Goal: Task Accomplishment & Management: Manage account settings

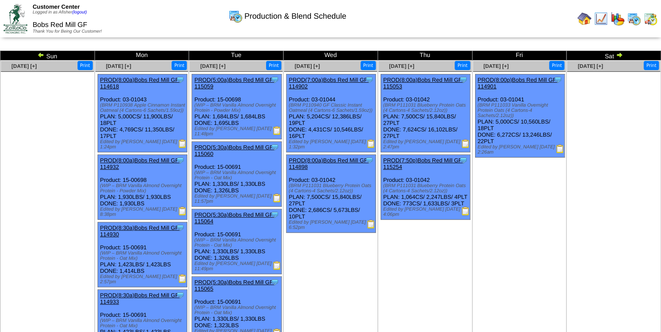
click at [39, 52] on img at bounding box center [40, 54] width 7 height 7
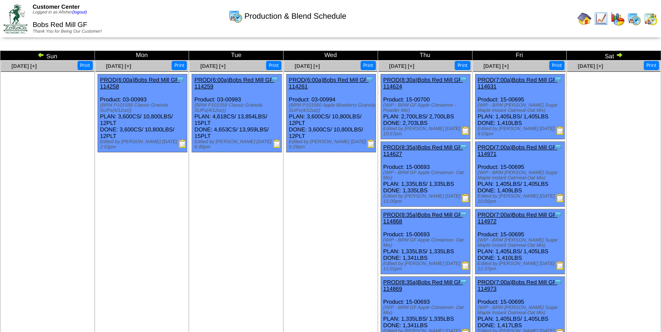
click at [39, 52] on img at bounding box center [40, 54] width 7 height 7
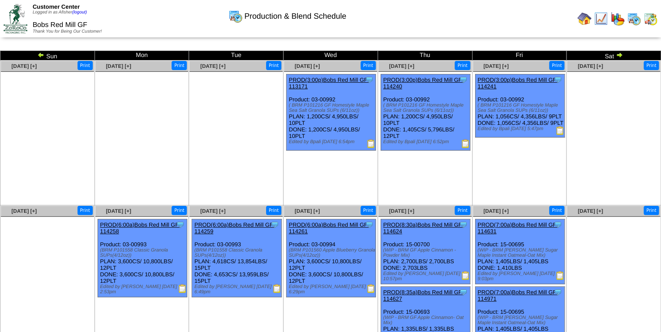
click at [39, 52] on img at bounding box center [40, 54] width 7 height 7
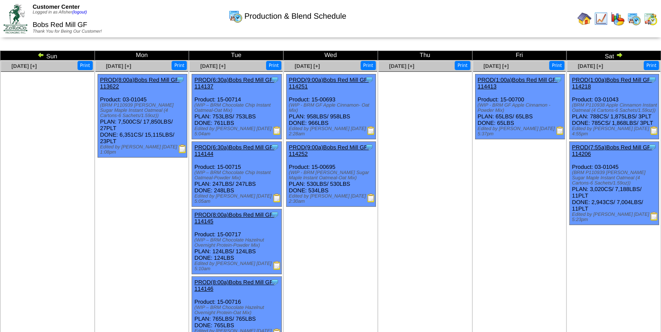
click at [39, 52] on img at bounding box center [40, 54] width 7 height 7
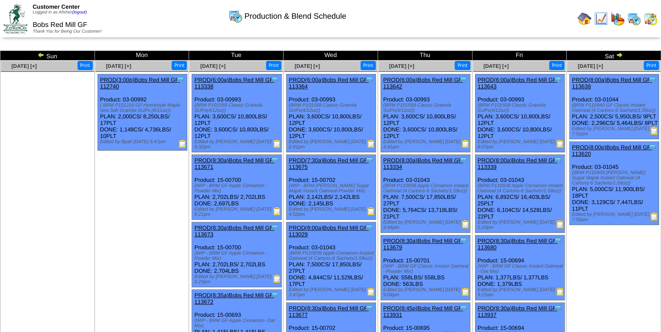
click at [39, 52] on img at bounding box center [40, 54] width 7 height 7
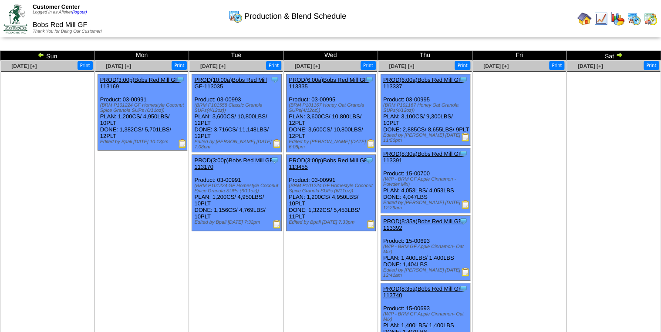
click at [39, 52] on img at bounding box center [40, 54] width 7 height 7
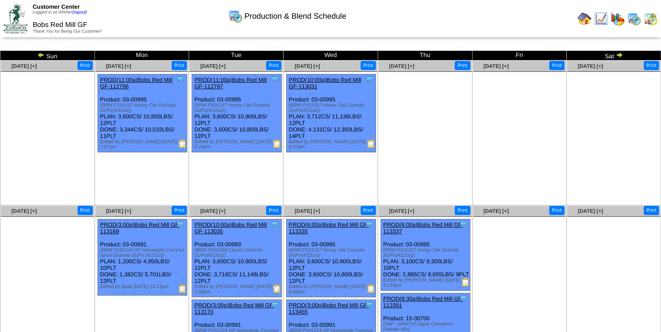
click at [39, 54] on img at bounding box center [40, 54] width 7 height 7
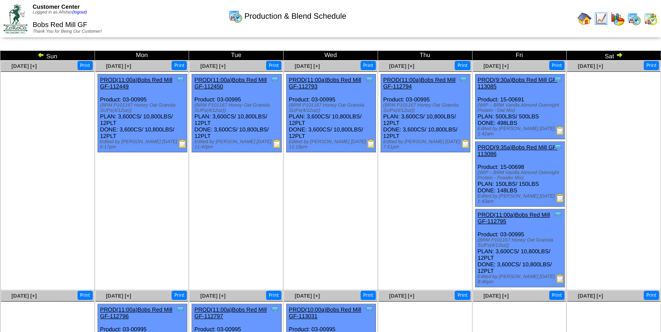
click at [39, 54] on img at bounding box center [40, 54] width 7 height 7
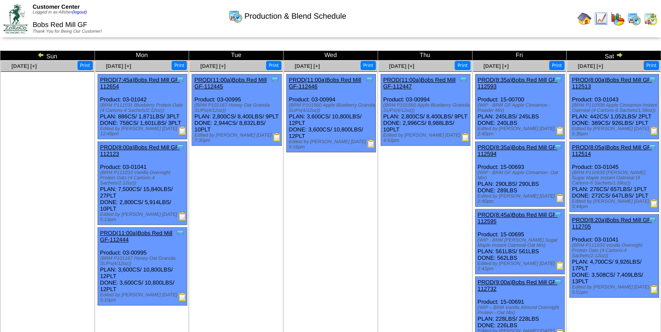
click at [39, 54] on img at bounding box center [40, 54] width 7 height 7
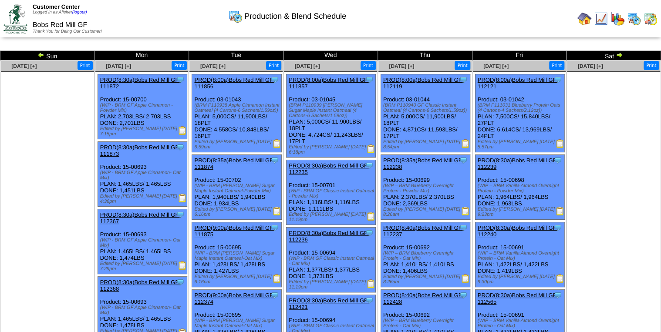
click at [43, 55] on img at bounding box center [40, 54] width 7 height 7
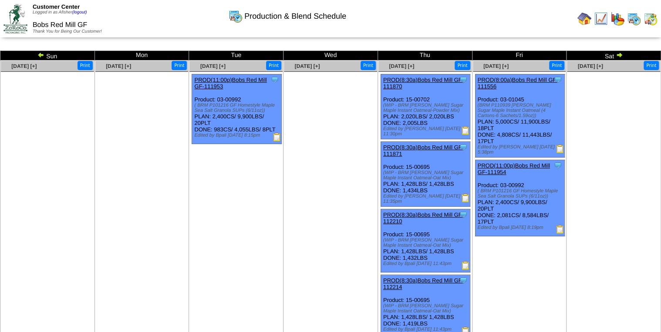
click at [41, 54] on img at bounding box center [40, 54] width 7 height 7
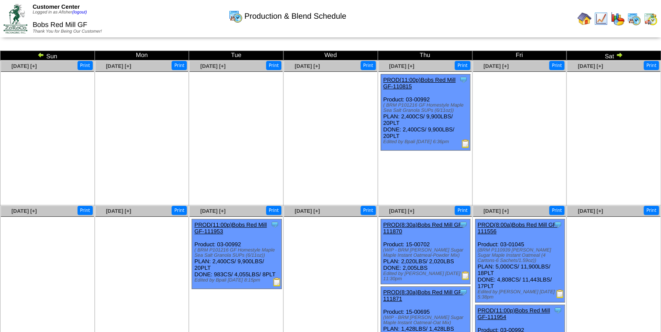
click at [38, 52] on img at bounding box center [40, 54] width 7 height 7
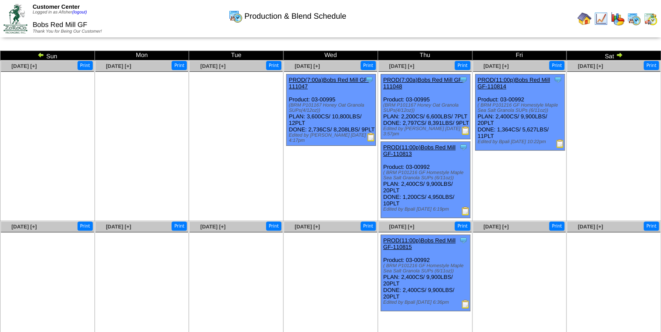
click at [560, 146] on img at bounding box center [560, 143] width 9 height 9
click at [464, 216] on img at bounding box center [465, 211] width 9 height 9
click at [465, 309] on img at bounding box center [465, 304] width 9 height 9
click at [42, 56] on img at bounding box center [40, 54] width 7 height 7
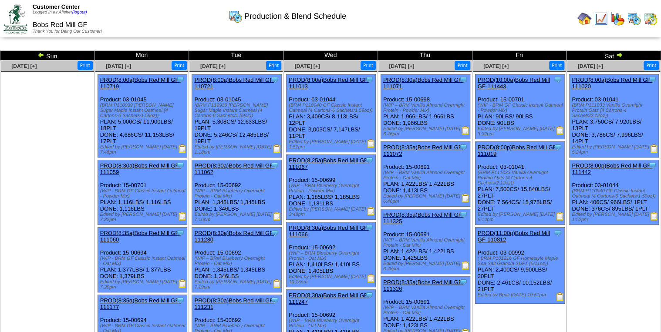
click at [562, 293] on img at bounding box center [560, 297] width 9 height 9
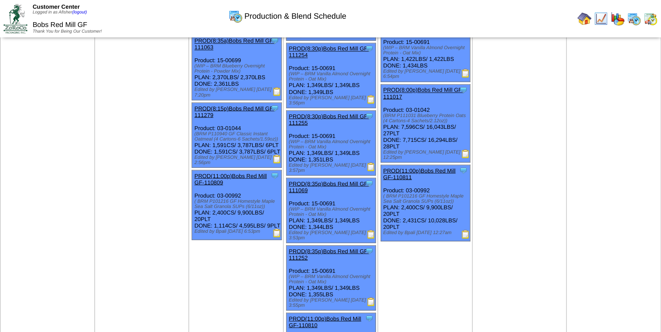
scroll to position [767, 0]
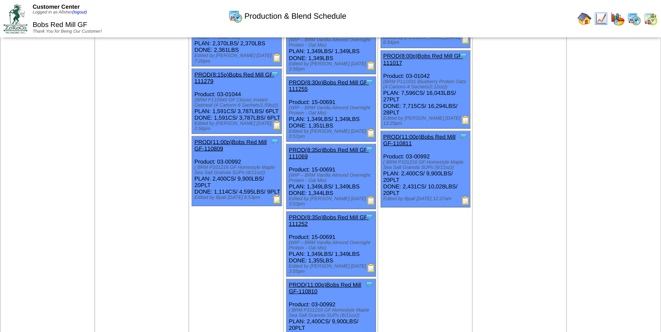
click at [463, 196] on img at bounding box center [465, 200] width 9 height 9
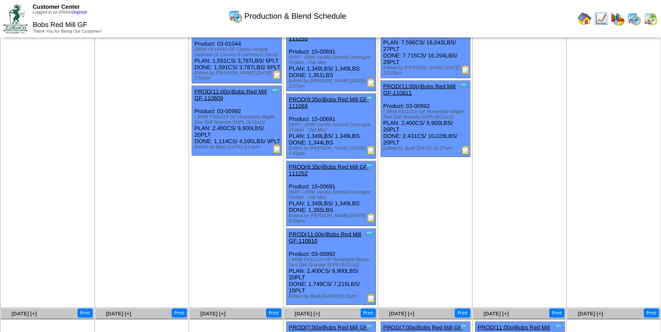
scroll to position [802, 0]
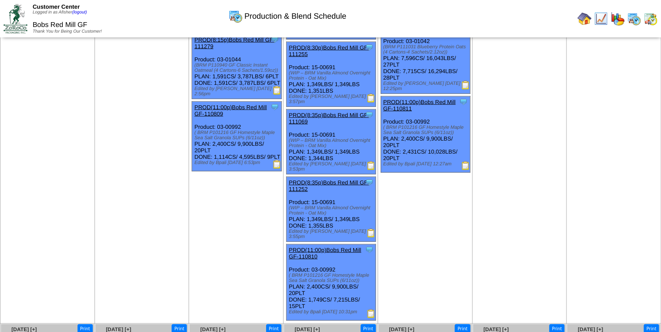
click at [369, 309] on img at bounding box center [371, 313] width 9 height 9
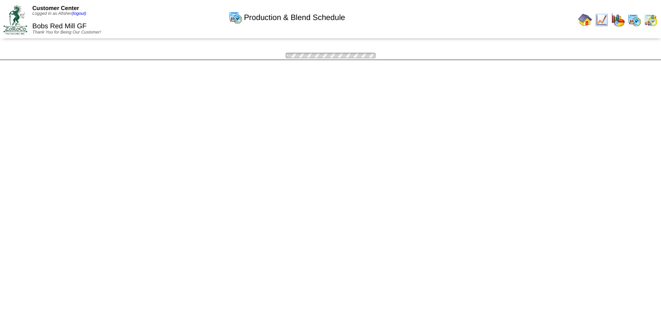
scroll to position [802, 0]
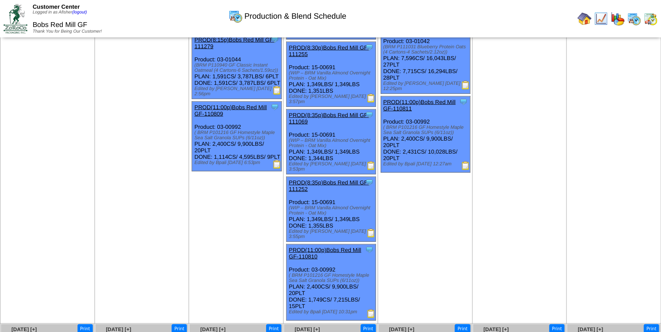
click at [274, 169] on img at bounding box center [277, 164] width 9 height 9
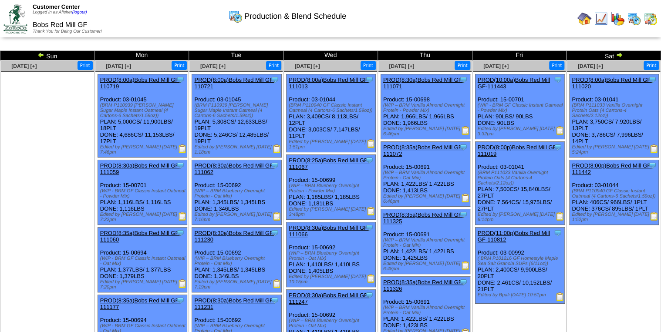
click at [620, 53] on img at bounding box center [619, 54] width 7 height 7
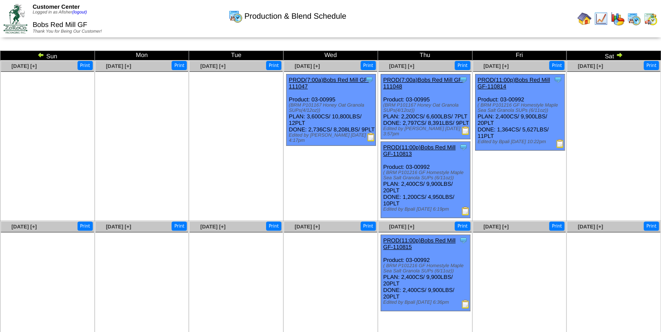
click at [463, 309] on img at bounding box center [465, 304] width 9 height 9
click at [620, 52] on img at bounding box center [619, 54] width 7 height 7
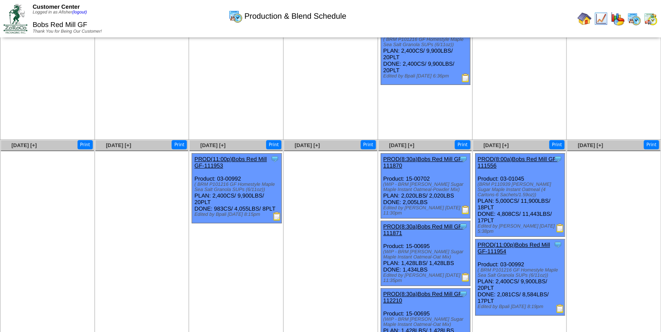
scroll to position [70, 0]
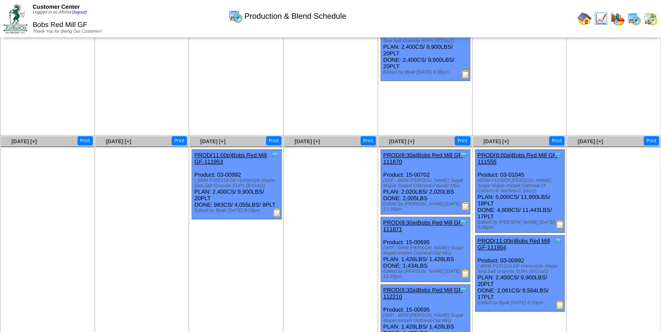
click at [278, 213] on img at bounding box center [277, 212] width 9 height 9
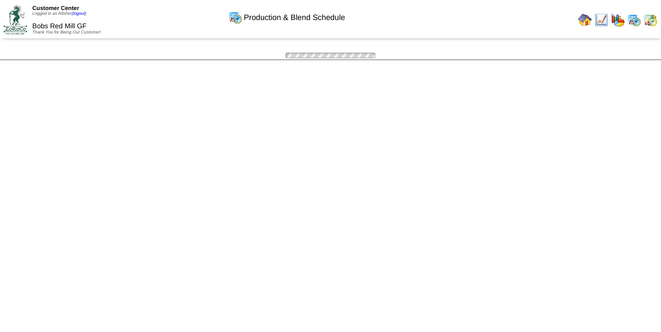
scroll to position [70, 0]
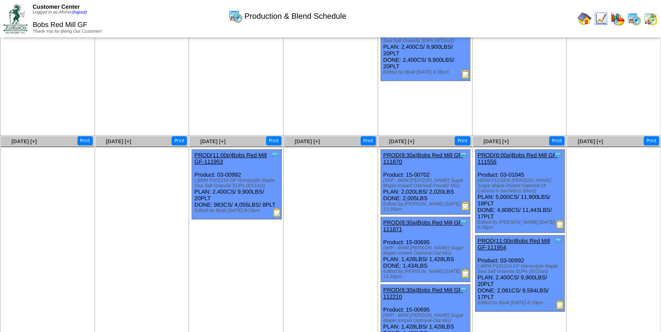
click at [562, 303] on img at bounding box center [560, 305] width 9 height 9
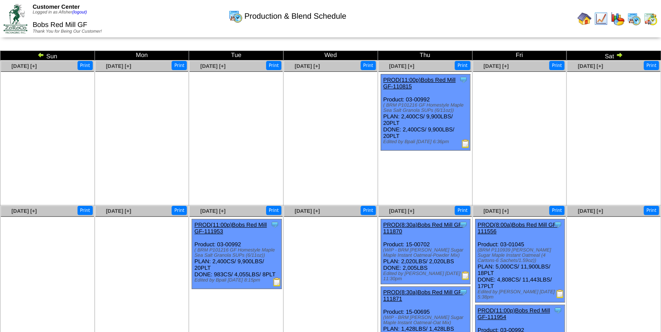
drag, startPoint x: 622, startPoint y: 54, endPoint x: 619, endPoint y: 58, distance: 4.6
click at [621, 55] on img at bounding box center [619, 54] width 7 height 7
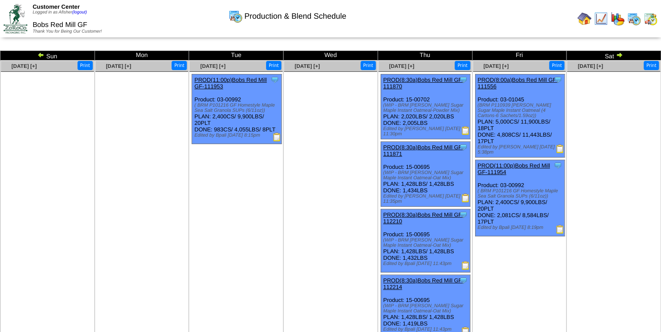
click at [621, 54] on img at bounding box center [619, 54] width 7 height 7
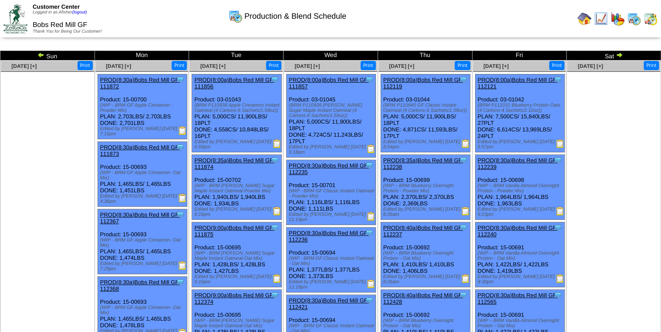
click at [619, 52] on img at bounding box center [619, 54] width 7 height 7
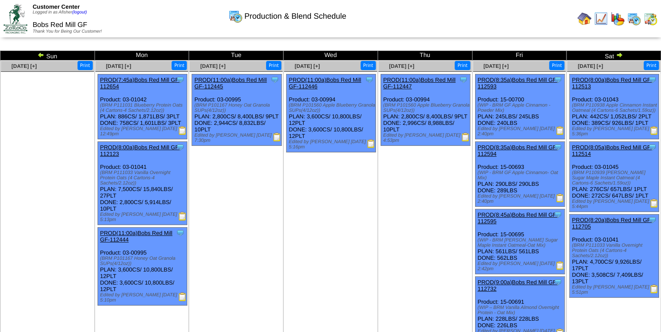
click at [620, 53] on img at bounding box center [619, 54] width 7 height 7
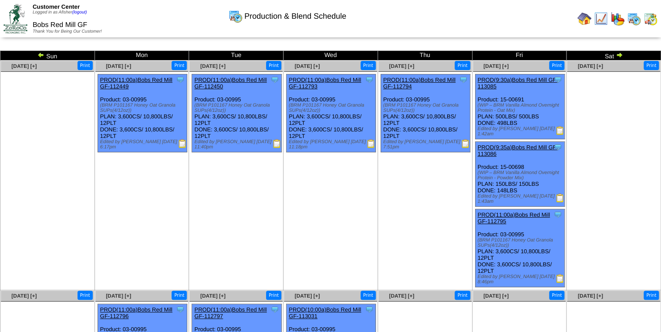
click at [619, 55] on img at bounding box center [619, 54] width 7 height 7
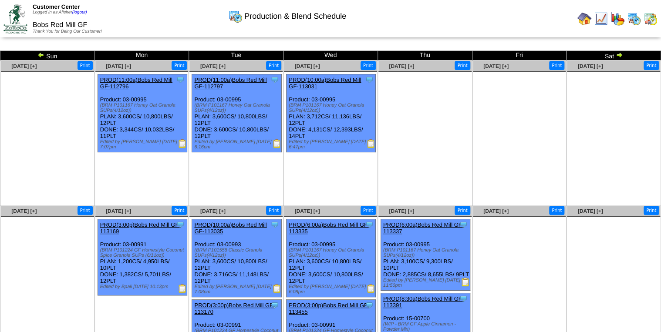
click at [616, 55] on img at bounding box center [619, 54] width 7 height 7
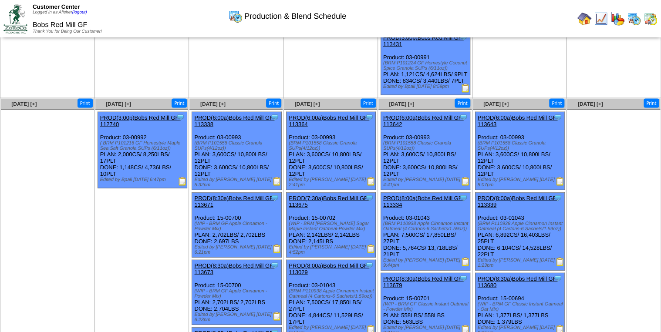
scroll to position [871, 0]
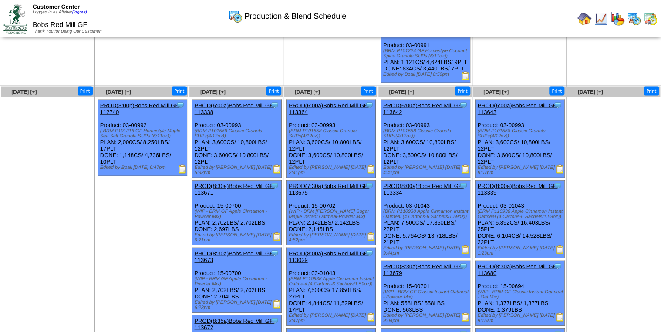
click at [180, 166] on img at bounding box center [182, 169] width 9 height 9
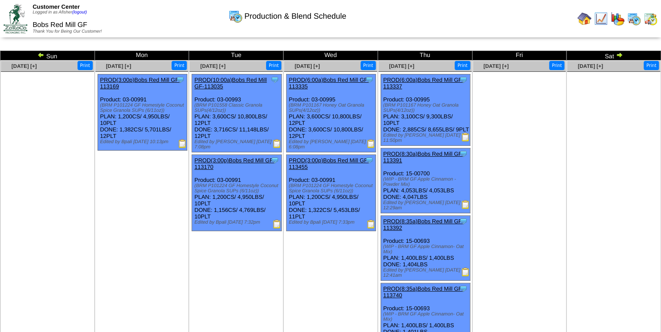
click at [617, 54] on img at bounding box center [619, 54] width 7 height 7
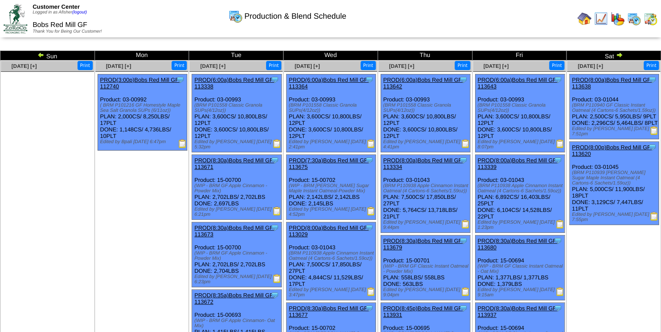
click at [182, 145] on img at bounding box center [182, 143] width 9 height 9
click at [43, 54] on img at bounding box center [40, 54] width 7 height 7
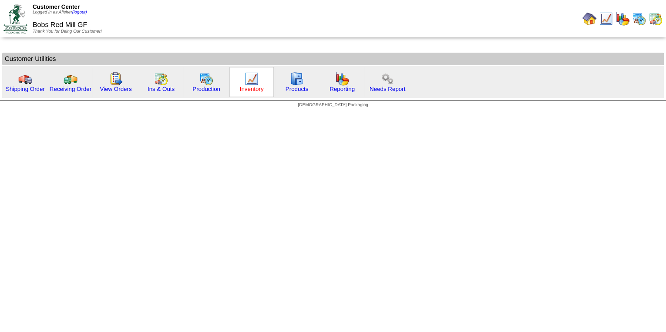
click at [251, 89] on link "Inventory" at bounding box center [252, 89] width 24 height 7
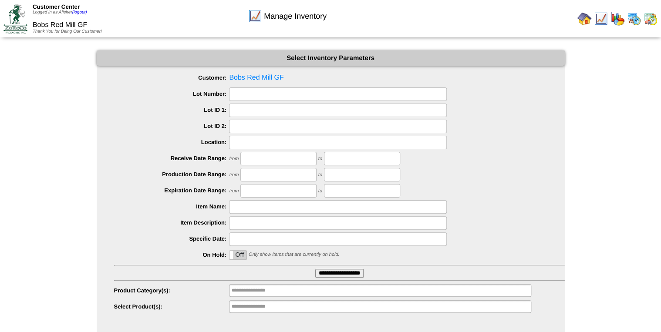
click at [347, 278] on input "**********" at bounding box center [339, 273] width 48 height 9
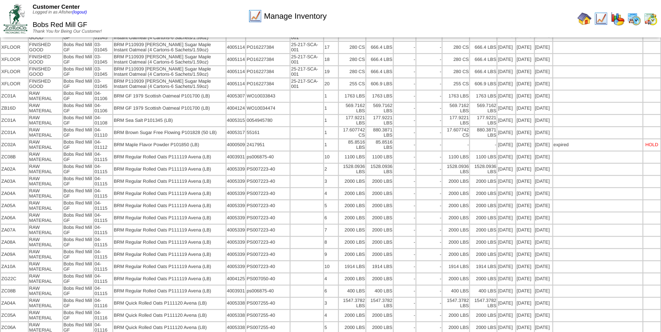
scroll to position [1742, 0]
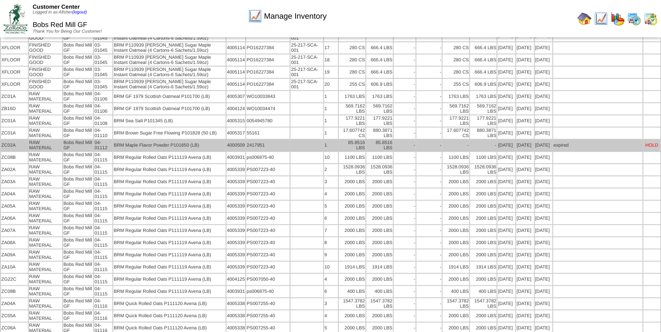
click at [280, 140] on td "2417951" at bounding box center [268, 145] width 44 height 11
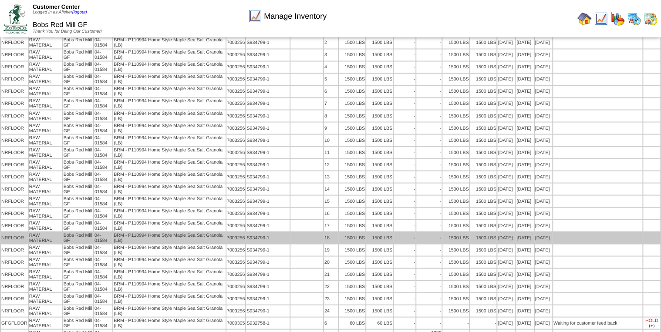
scroll to position [2474, 0]
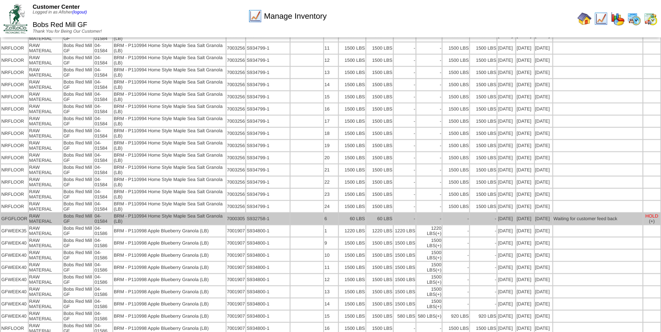
click at [311, 213] on td at bounding box center [307, 218] width 33 height 11
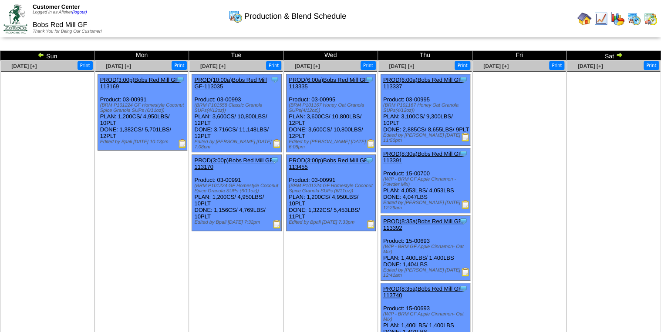
click at [40, 54] on img at bounding box center [40, 54] width 7 height 7
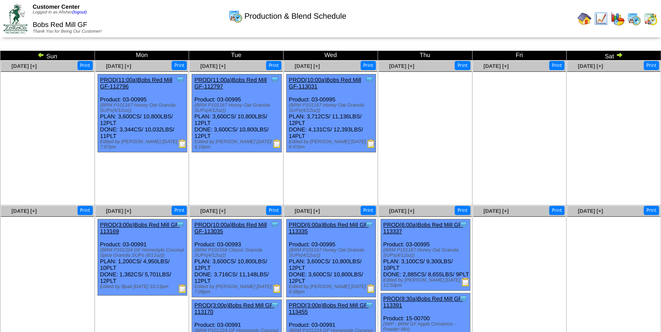
click at [40, 54] on img at bounding box center [40, 54] width 7 height 7
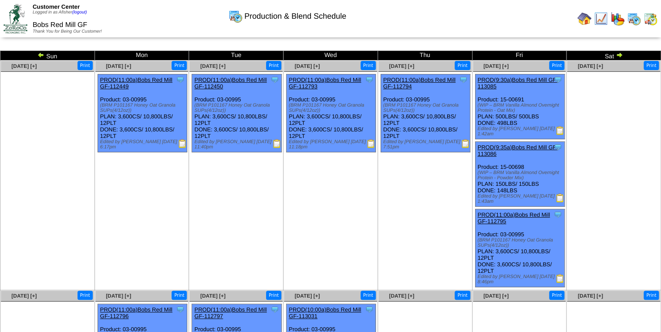
click at [40, 54] on img at bounding box center [40, 54] width 7 height 7
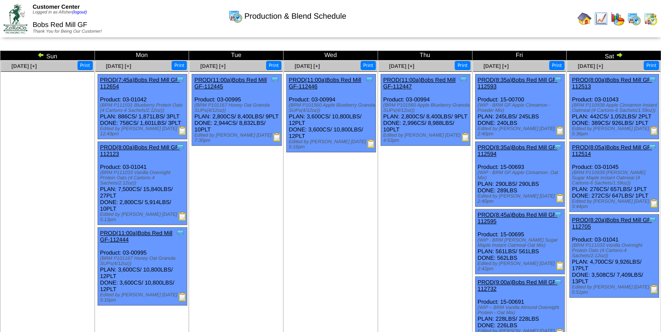
click at [40, 54] on img at bounding box center [40, 54] width 7 height 7
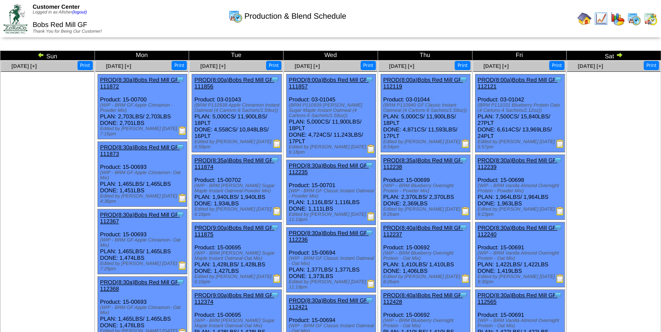
click at [41, 54] on img at bounding box center [40, 54] width 7 height 7
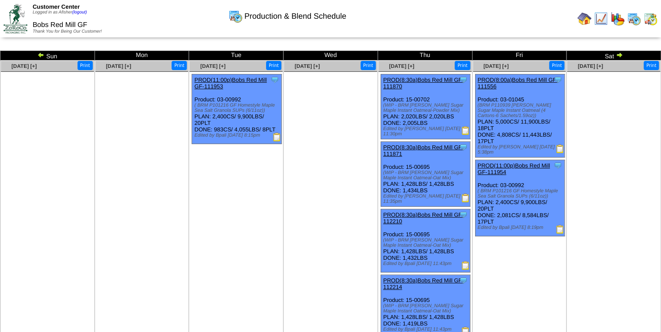
drag, startPoint x: 0, startPoint y: 0, endPoint x: 41, endPoint y: 54, distance: 67.5
click at [41, 54] on img at bounding box center [40, 54] width 7 height 7
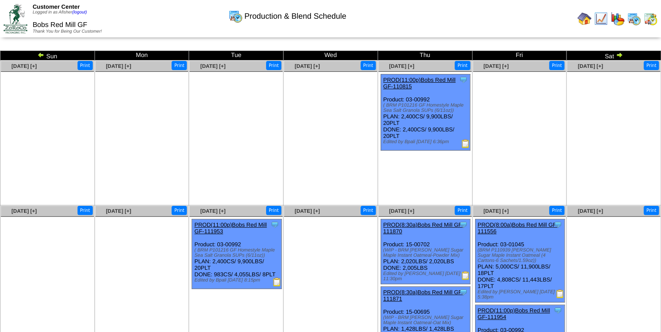
click at [41, 54] on img at bounding box center [40, 54] width 7 height 7
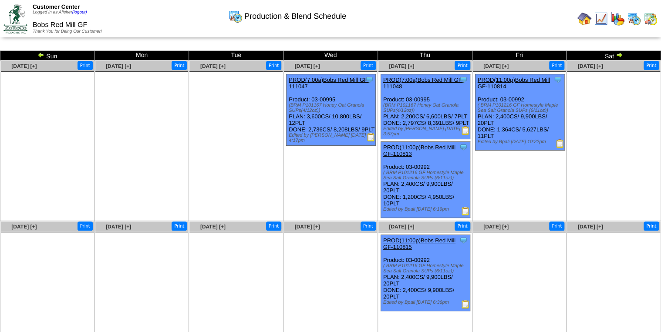
click at [41, 56] on img at bounding box center [40, 54] width 7 height 7
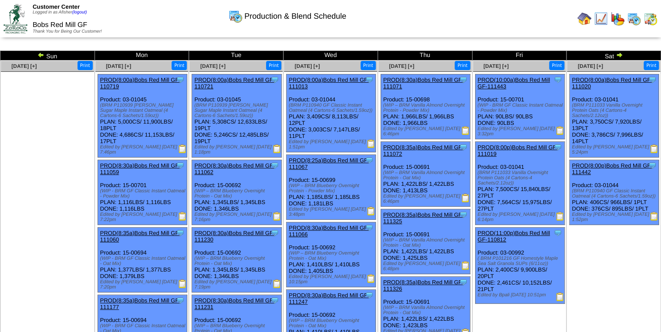
click at [40, 55] on img at bounding box center [40, 54] width 7 height 7
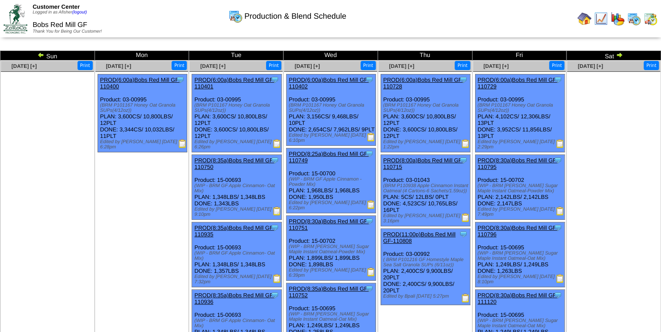
click at [463, 294] on img at bounding box center [465, 298] width 9 height 9
drag, startPoint x: 597, startPoint y: 109, endPoint x: 601, endPoint y: 240, distance: 131.6
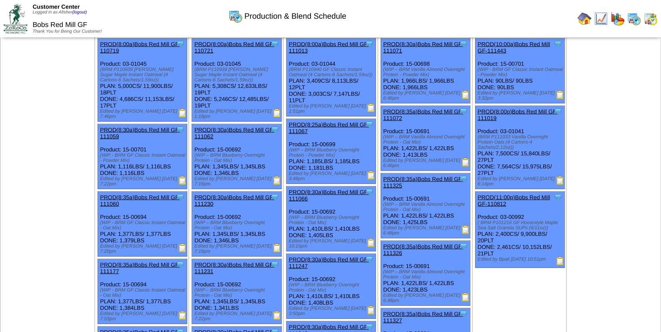
scroll to position [802, 0]
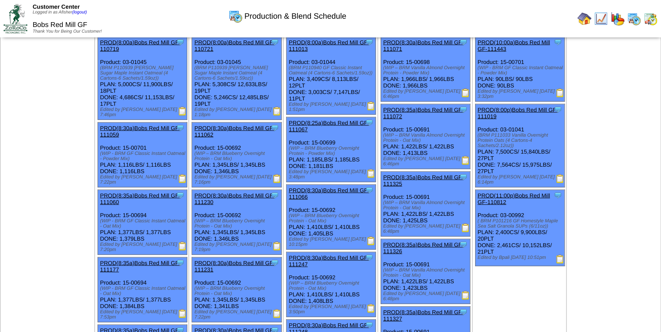
click at [559, 255] on img at bounding box center [560, 259] width 9 height 9
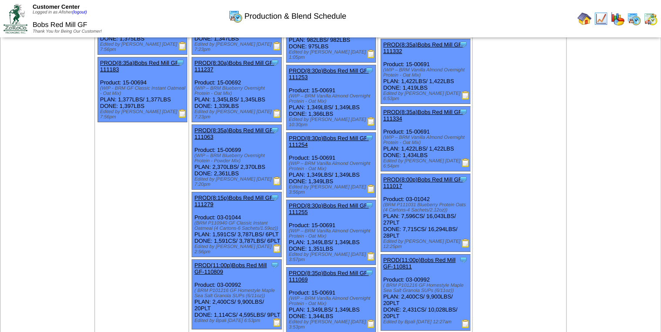
scroll to position [1429, 0]
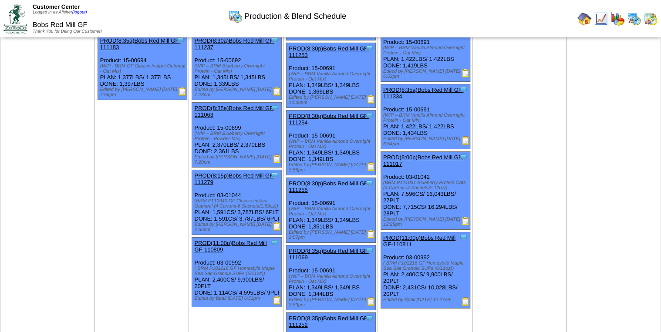
click at [466, 298] on img at bounding box center [465, 302] width 9 height 9
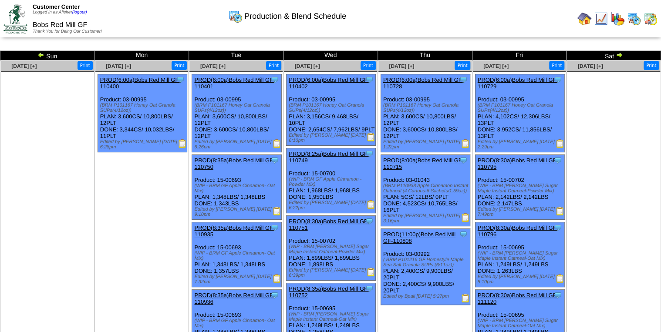
click at [617, 53] on img at bounding box center [619, 54] width 7 height 7
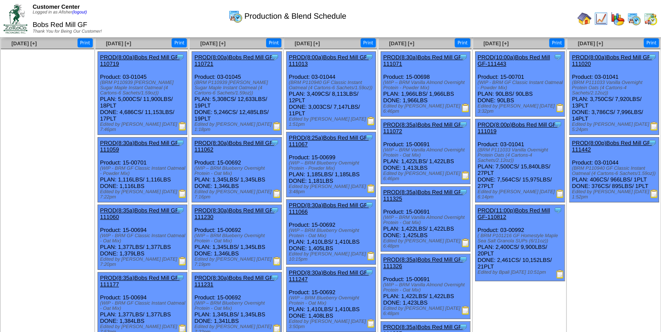
scroll to position [35, 0]
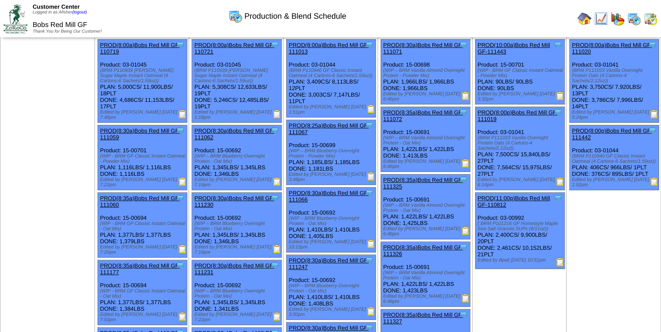
click at [560, 258] on img at bounding box center [560, 262] width 9 height 9
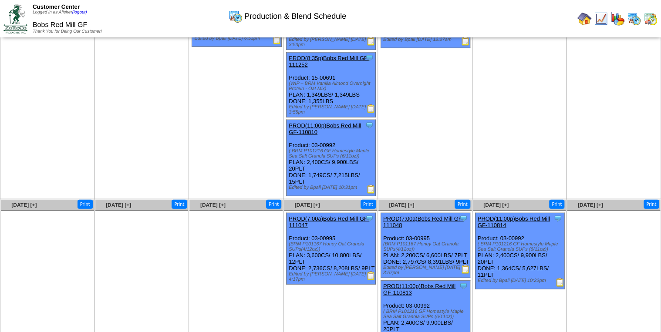
scroll to position [959, 0]
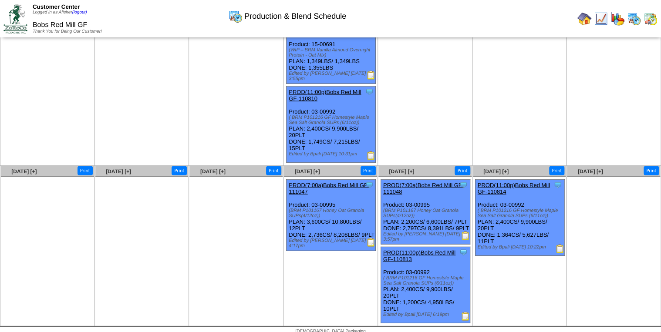
click at [463, 312] on img at bounding box center [465, 316] width 9 height 9
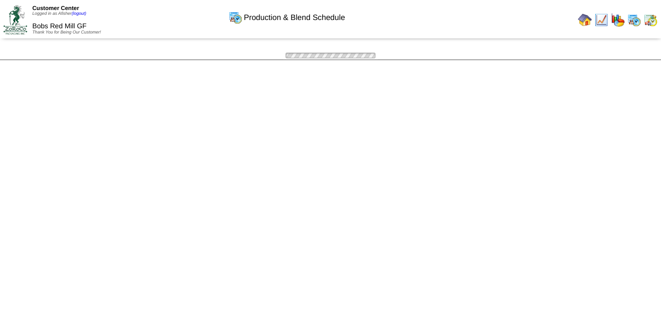
scroll to position [959, 0]
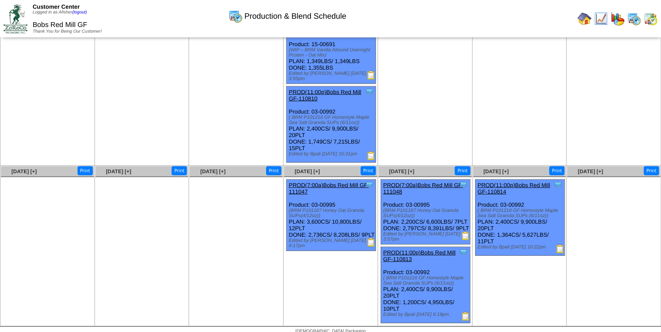
click at [561, 245] on img at bounding box center [560, 249] width 9 height 9
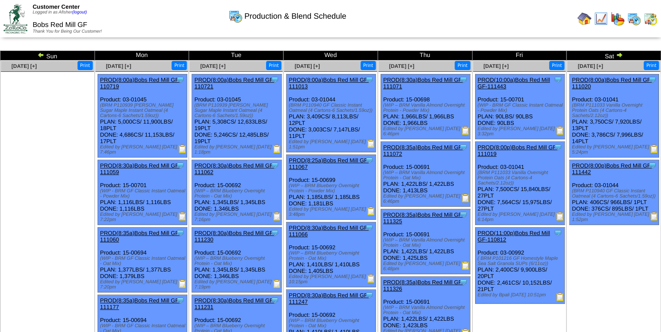
click at [619, 54] on img at bounding box center [619, 54] width 7 height 7
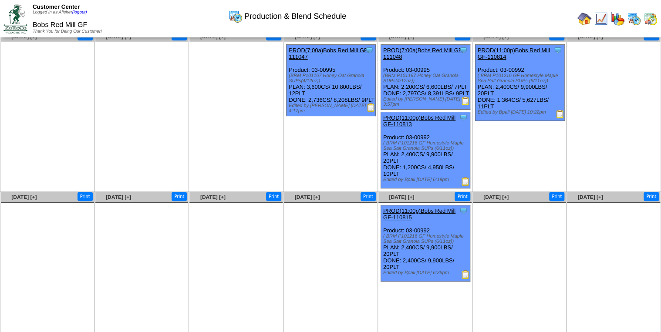
scroll to position [58, 0]
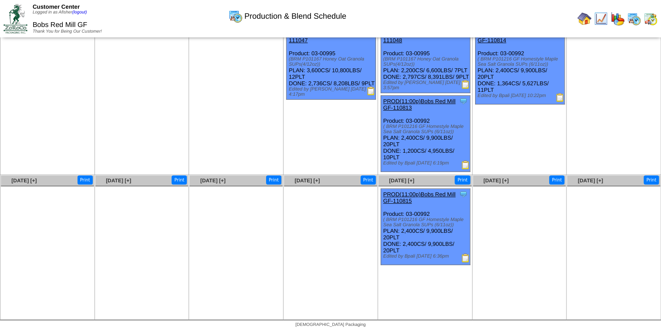
click at [464, 261] on img at bounding box center [465, 258] width 9 height 9
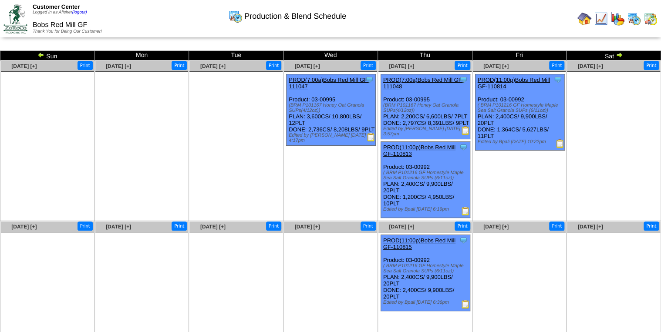
click at [619, 56] on img at bounding box center [619, 54] width 7 height 7
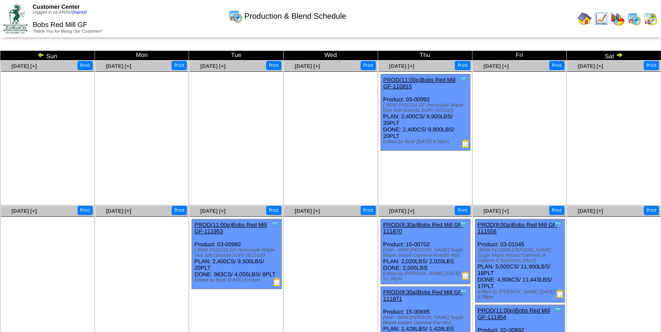
click at [277, 286] on img at bounding box center [277, 282] width 9 height 9
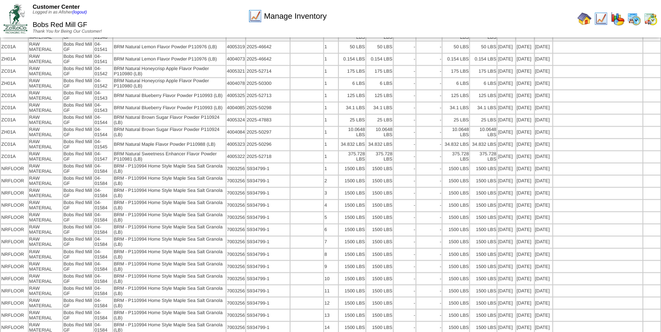
scroll to position [2161, 0]
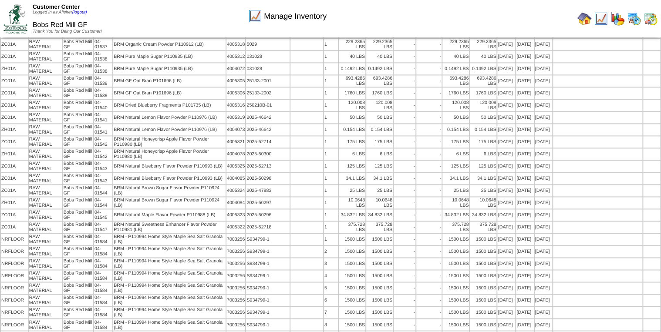
click at [635, 19] on img at bounding box center [634, 19] width 14 height 14
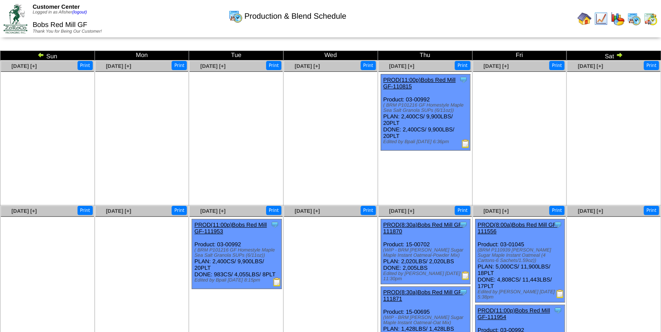
click at [619, 55] on img at bounding box center [619, 54] width 7 height 7
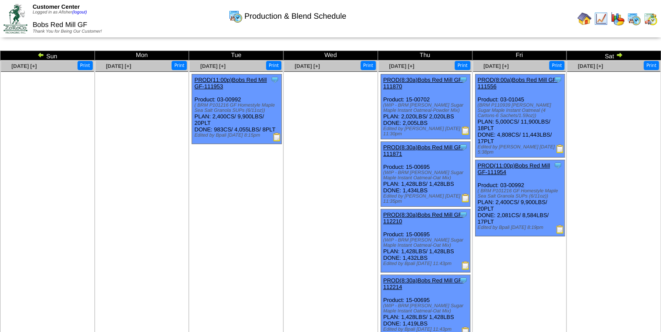
click at [619, 55] on img at bounding box center [619, 54] width 7 height 7
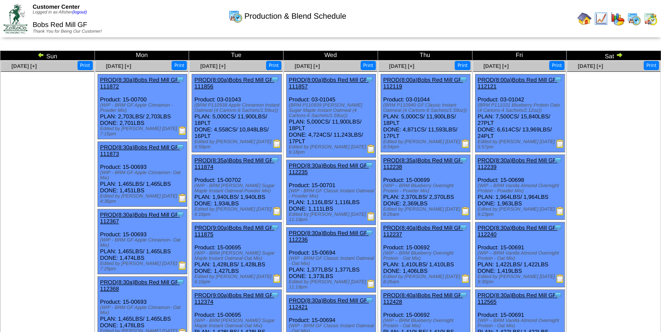
click at [619, 55] on img at bounding box center [619, 54] width 7 height 7
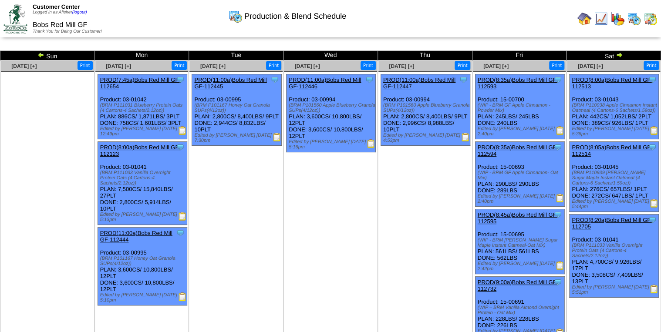
click at [619, 55] on img at bounding box center [619, 54] width 7 height 7
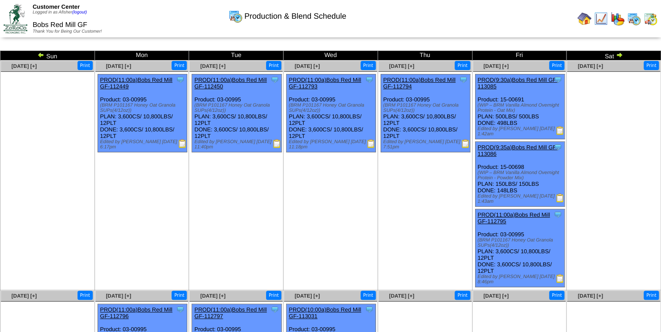
click at [618, 55] on img at bounding box center [619, 54] width 7 height 7
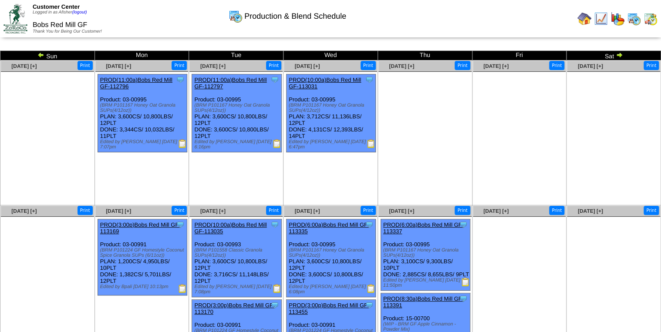
click at [620, 53] on img at bounding box center [619, 54] width 7 height 7
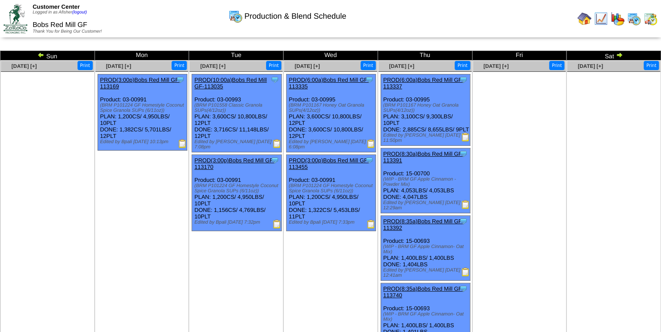
click at [617, 55] on img at bounding box center [619, 54] width 7 height 7
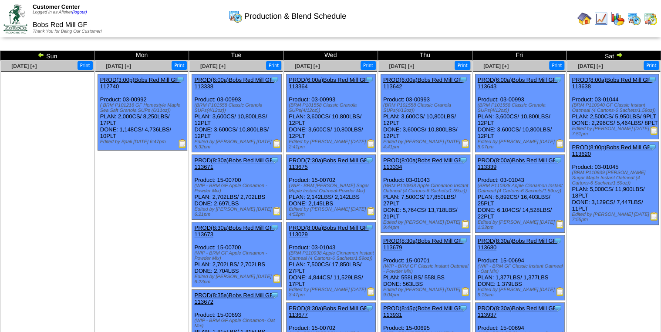
click at [618, 56] on img at bounding box center [619, 54] width 7 height 7
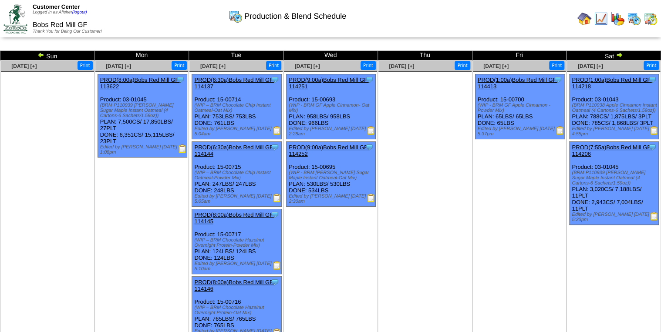
click at [619, 54] on img at bounding box center [619, 54] width 7 height 7
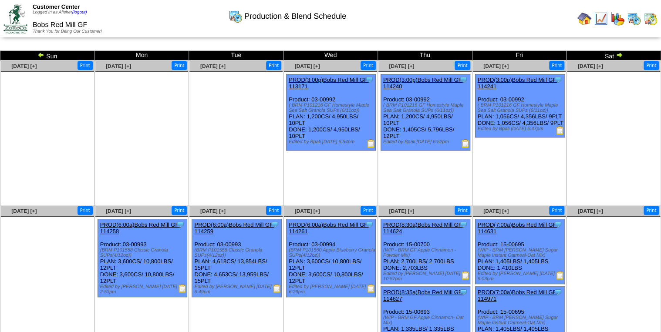
click at [617, 54] on img at bounding box center [619, 54] width 7 height 7
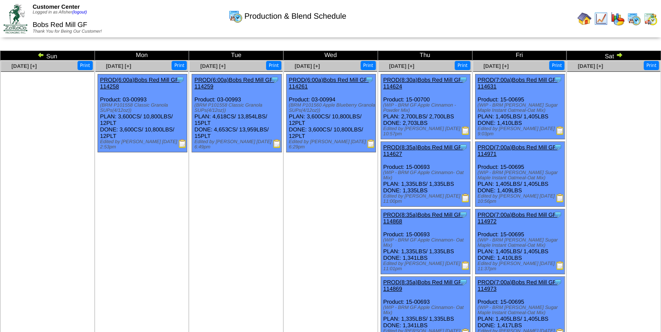
click at [616, 56] on img at bounding box center [619, 54] width 7 height 7
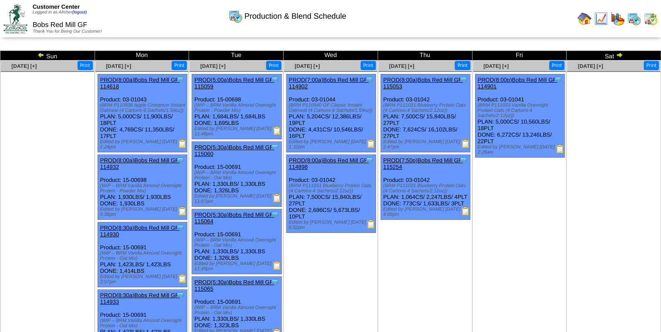
click at [467, 144] on img at bounding box center [465, 143] width 9 height 9
click at [559, 145] on img at bounding box center [560, 149] width 9 height 9
click at [466, 216] on img at bounding box center [465, 211] width 9 height 9
